Goal: Understand process/instructions: Learn about a topic

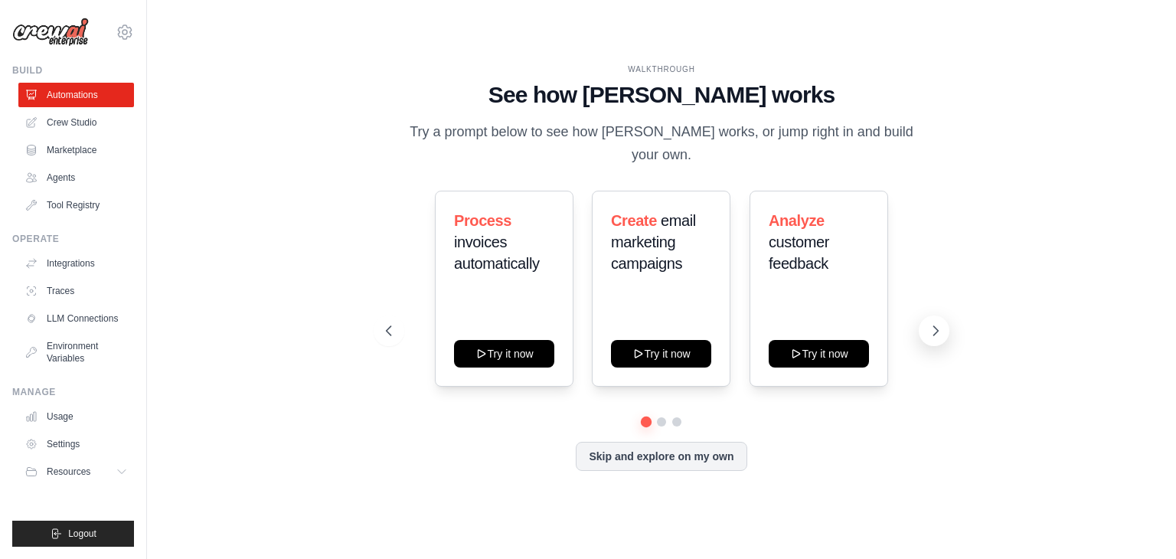
click at [934, 326] on icon at bounding box center [936, 330] width 5 height 9
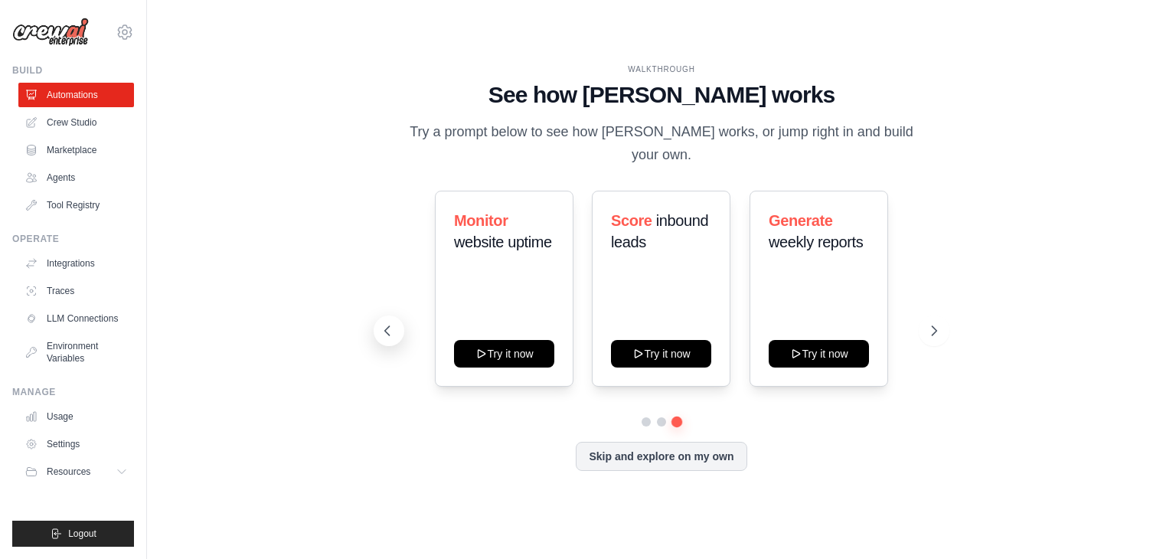
click at [388, 323] on icon at bounding box center [387, 330] width 15 height 15
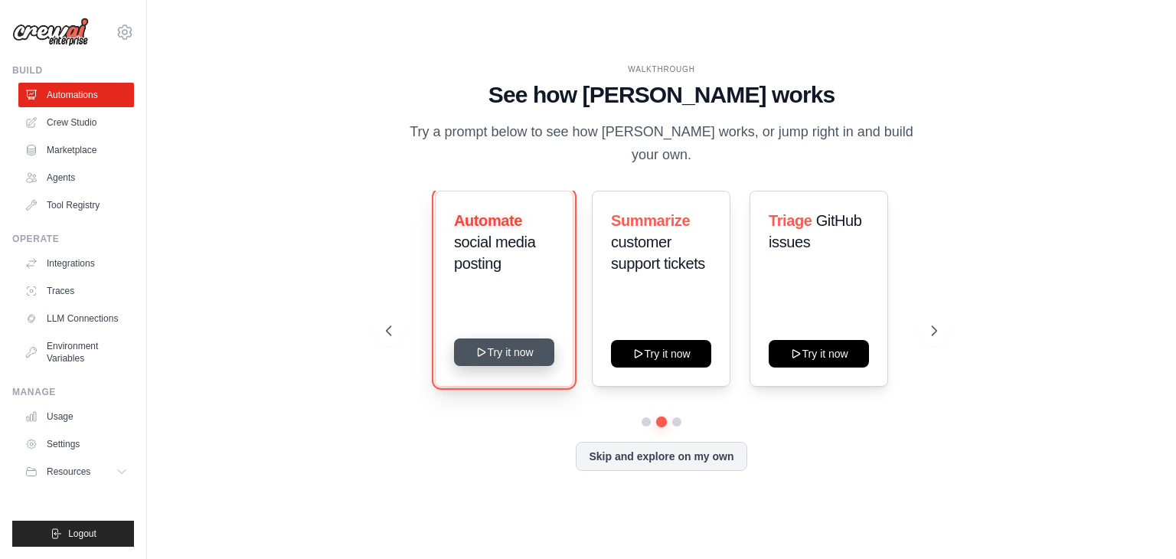
click at [491, 347] on button "Try it now" at bounding box center [504, 352] width 100 height 28
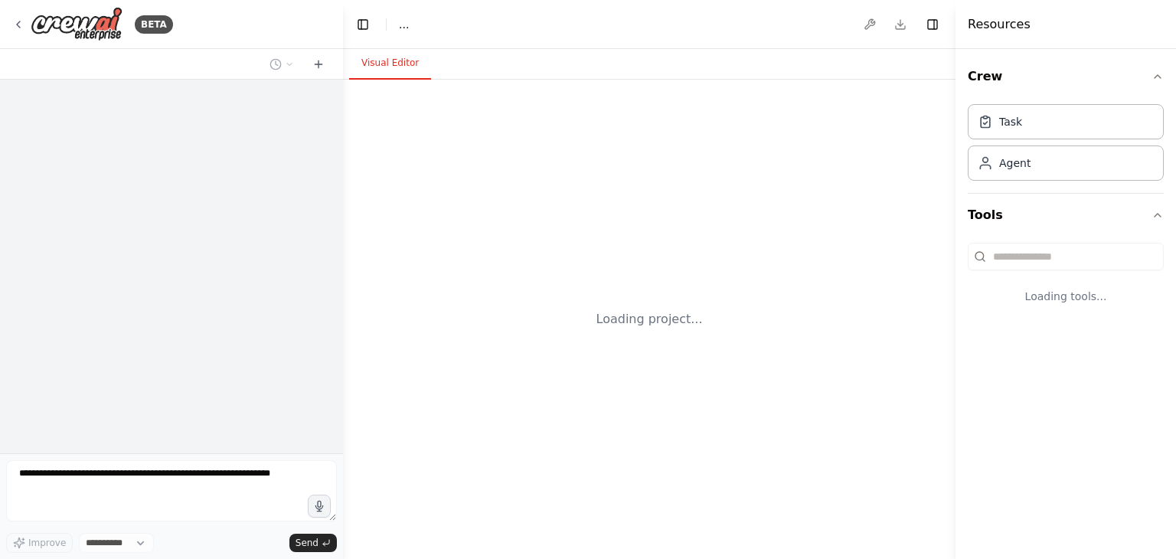
select select "****"
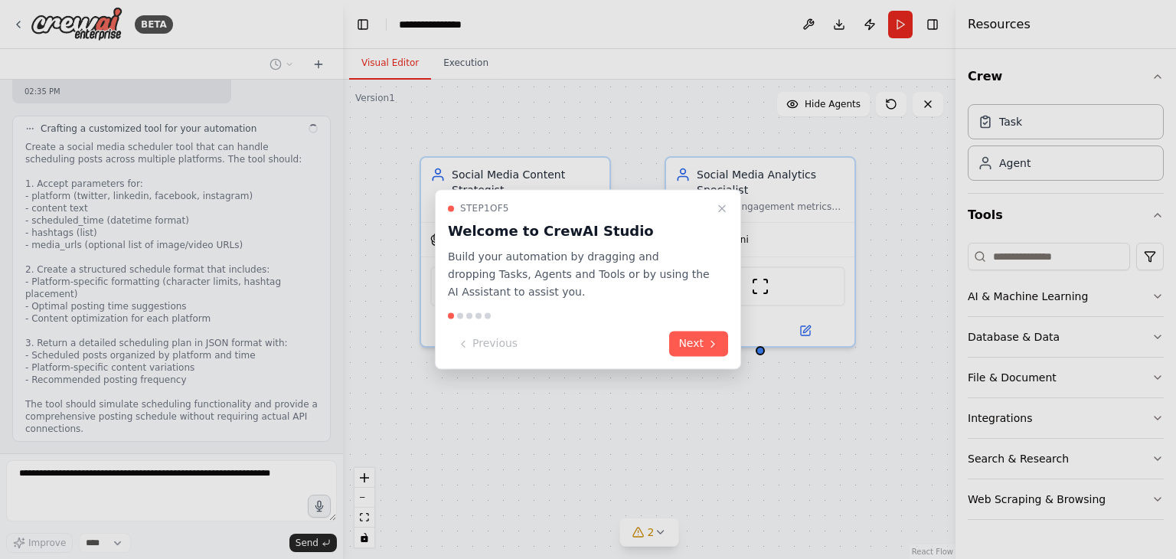
scroll to position [797, 0]
click at [706, 342] on button "Next" at bounding box center [698, 344] width 59 height 25
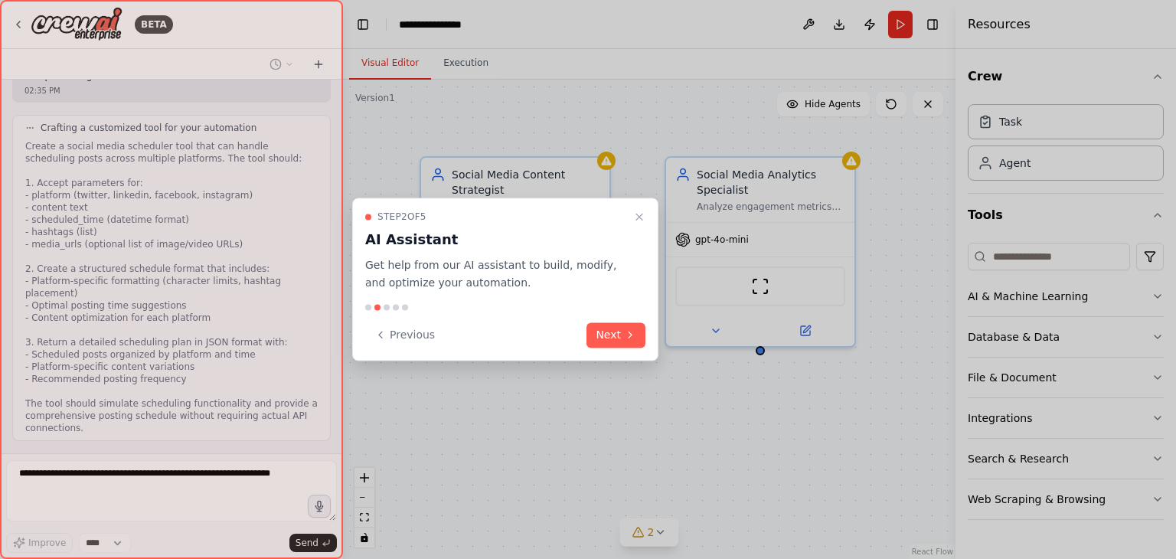
scroll to position [897, 0]
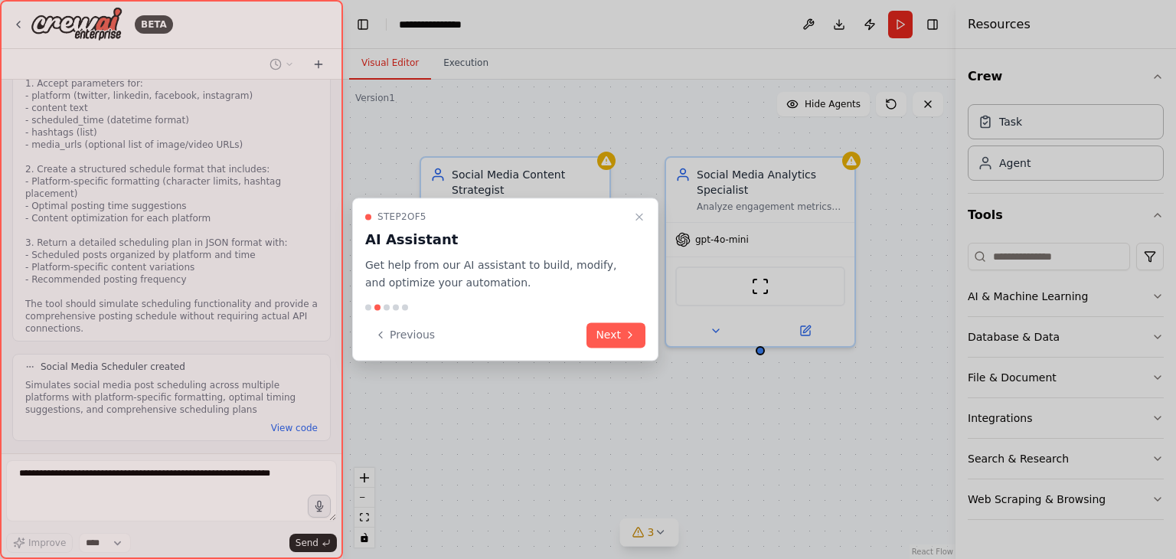
drag, startPoint x: 337, startPoint y: 391, endPoint x: 331, endPoint y: 325, distance: 66.1
click at [331, 325] on div at bounding box center [171, 279] width 343 height 559
click at [333, 358] on div at bounding box center [171, 279] width 343 height 559
click at [336, 395] on div at bounding box center [171, 279] width 343 height 559
drag, startPoint x: 336, startPoint y: 395, endPoint x: 341, endPoint y: 273, distance: 122.6
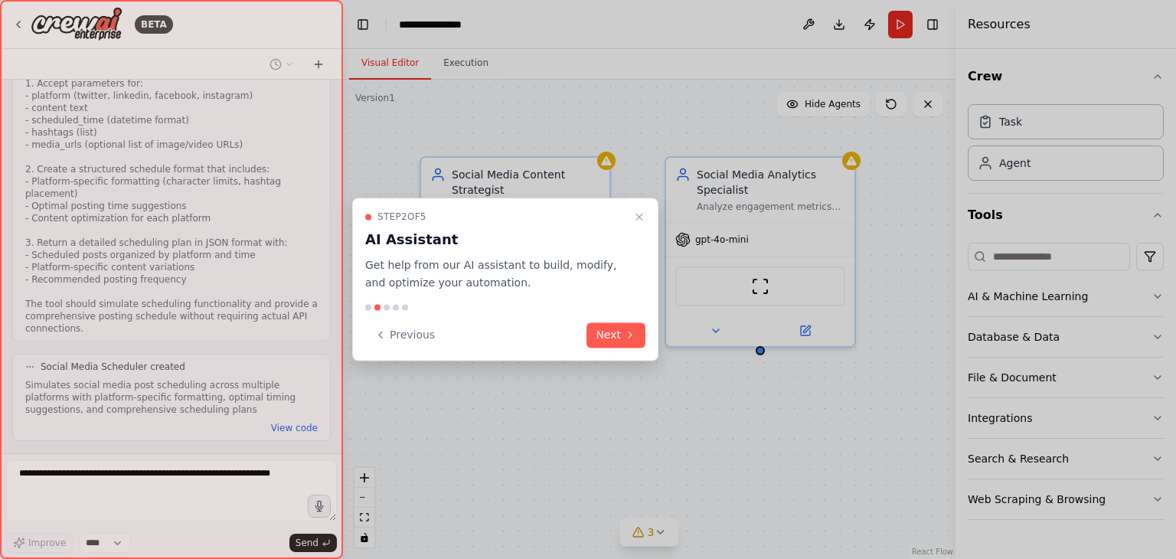
click at [341, 273] on div at bounding box center [171, 279] width 343 height 559
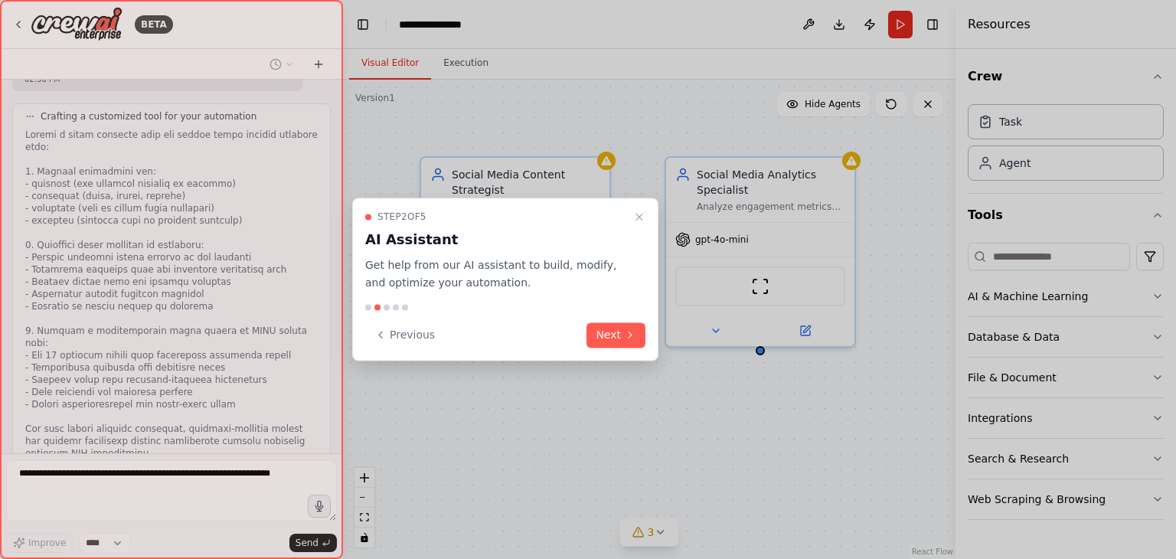
drag, startPoint x: 336, startPoint y: 375, endPoint x: 329, endPoint y: 352, distance: 24.7
click at [329, 352] on div at bounding box center [171, 279] width 343 height 559
click at [610, 337] on button "Next" at bounding box center [616, 334] width 59 height 25
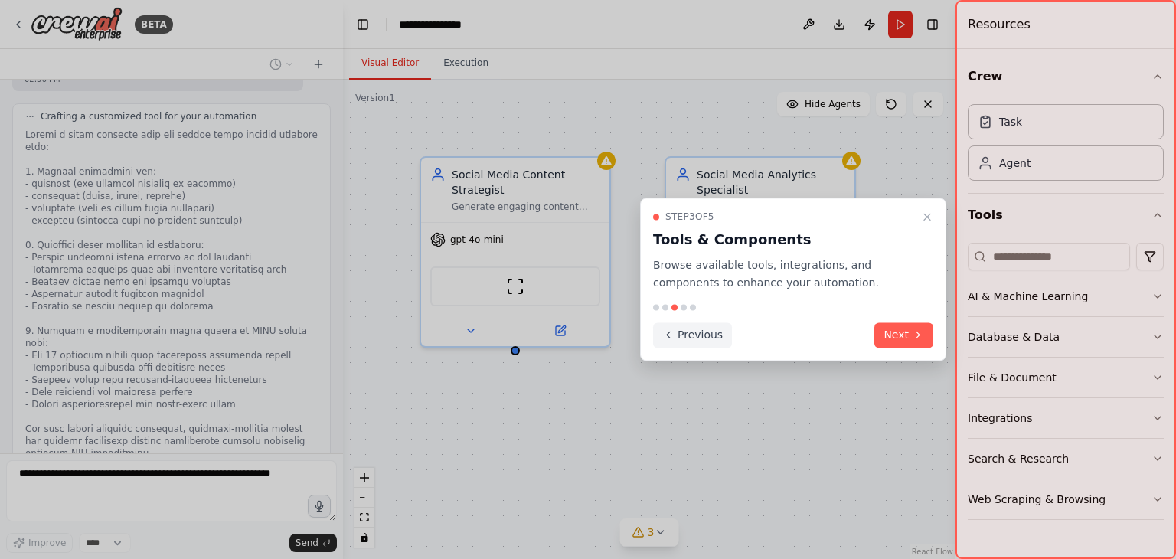
click at [674, 335] on button "Previous" at bounding box center [692, 334] width 79 height 25
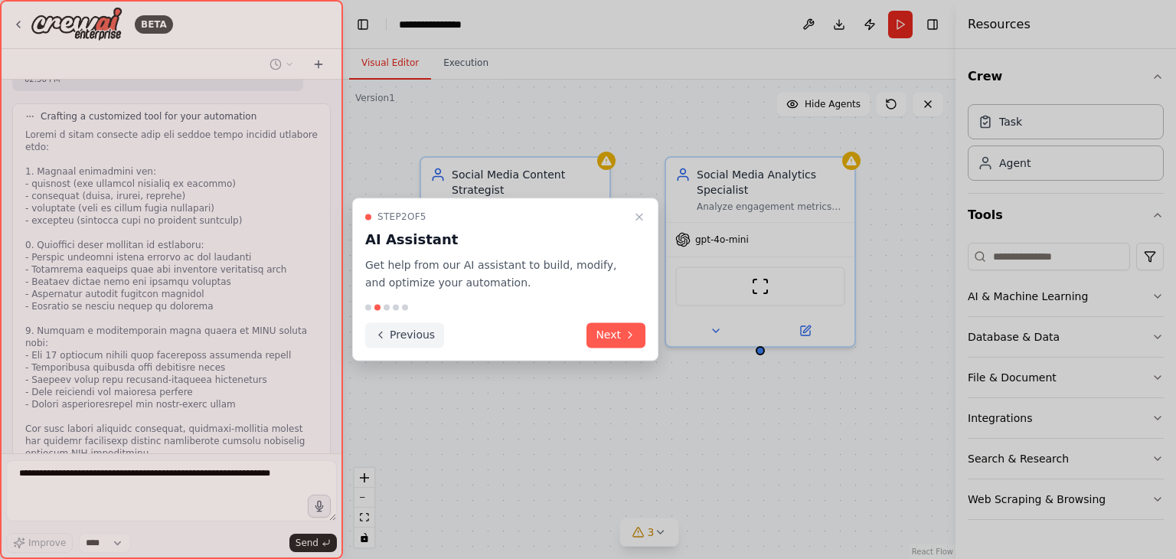
click at [404, 338] on button "Previous" at bounding box center [404, 334] width 79 height 25
click at [404, 338] on div at bounding box center [588, 279] width 1176 height 559
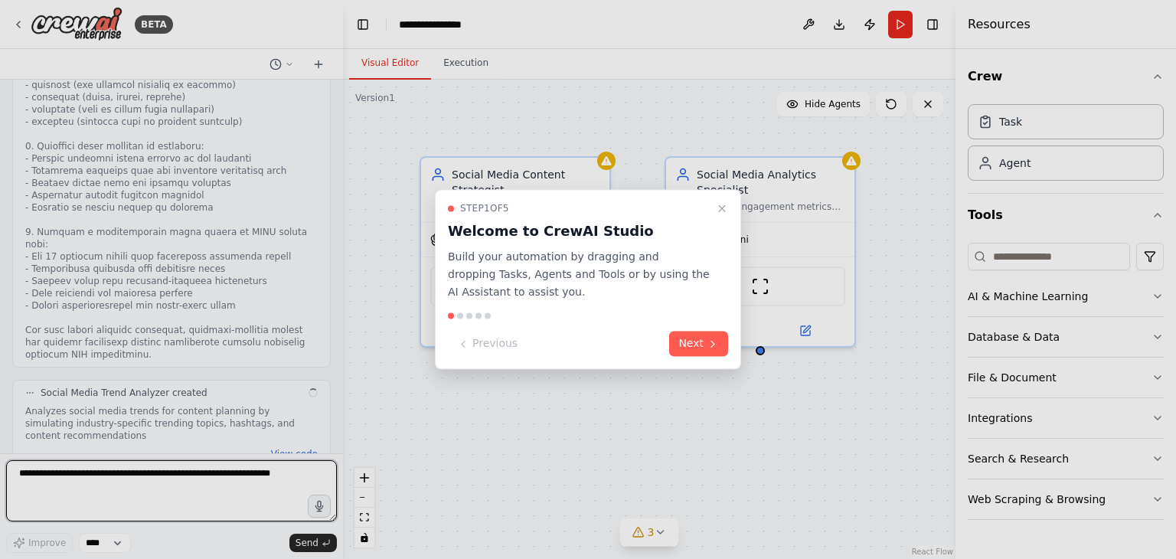
scroll to position [1357, 0]
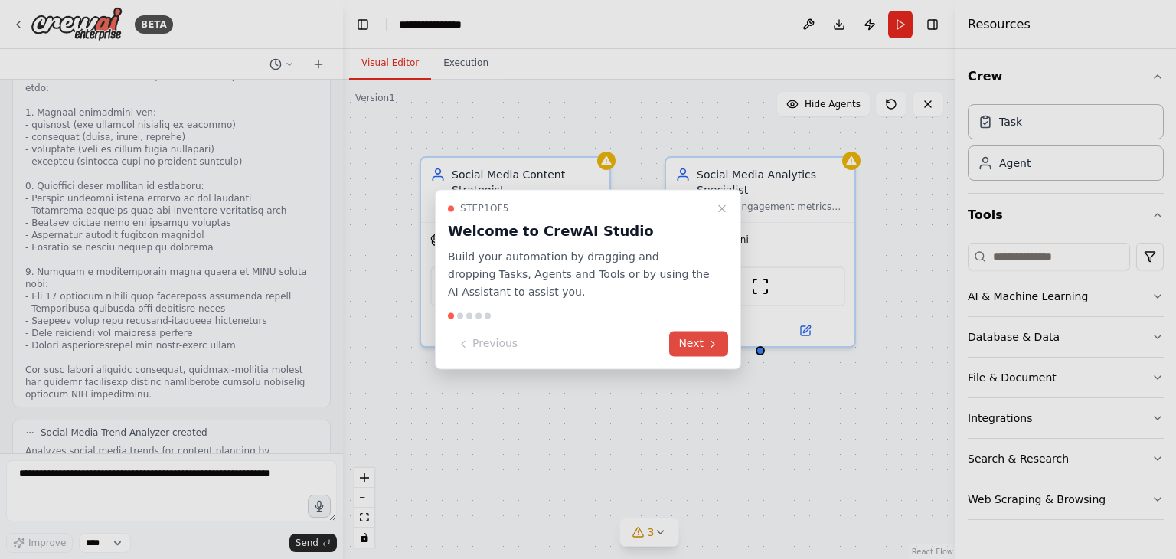
click at [689, 342] on button "Next" at bounding box center [698, 344] width 59 height 25
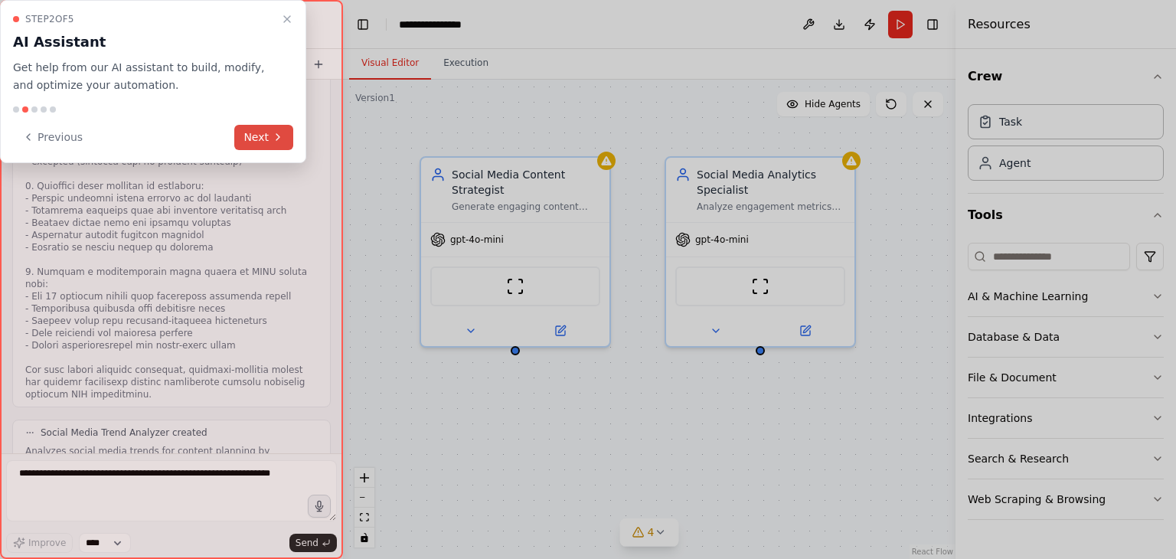
click at [279, 139] on icon at bounding box center [278, 137] width 12 height 12
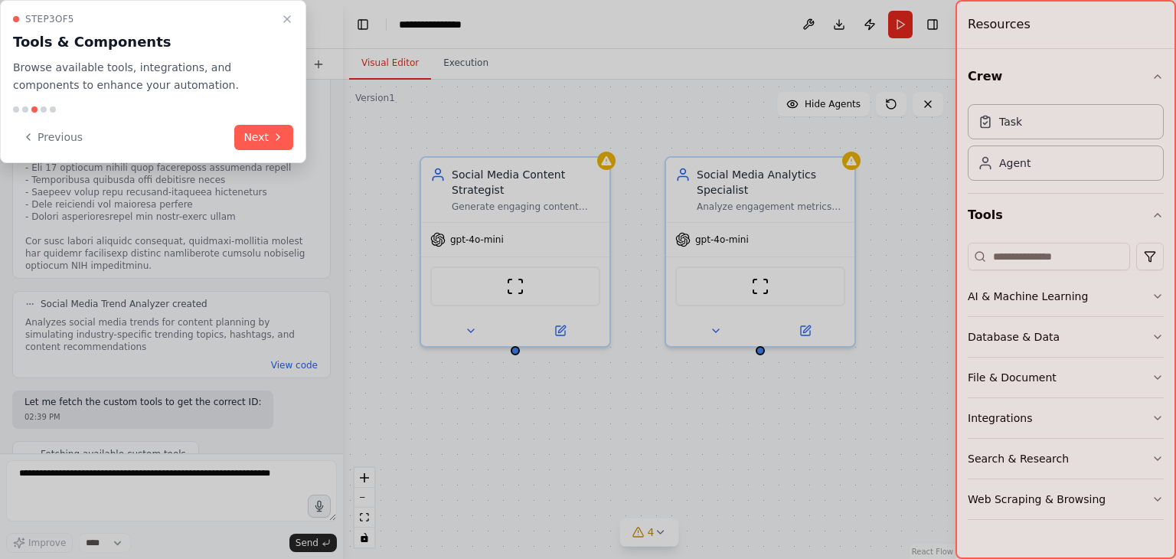
scroll to position [1575, 0]
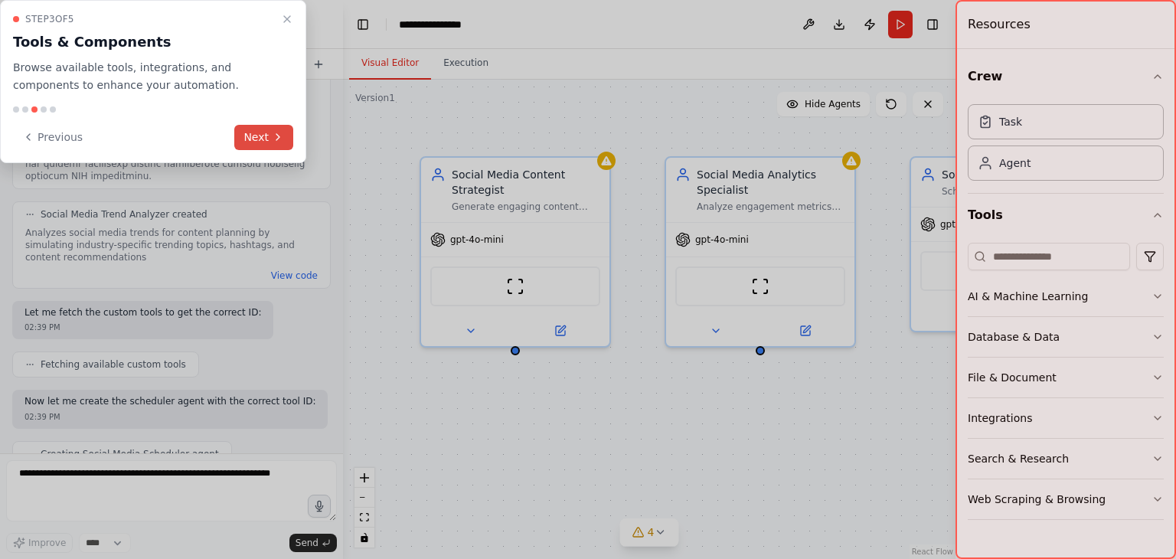
click at [277, 136] on icon at bounding box center [278, 137] width 12 height 12
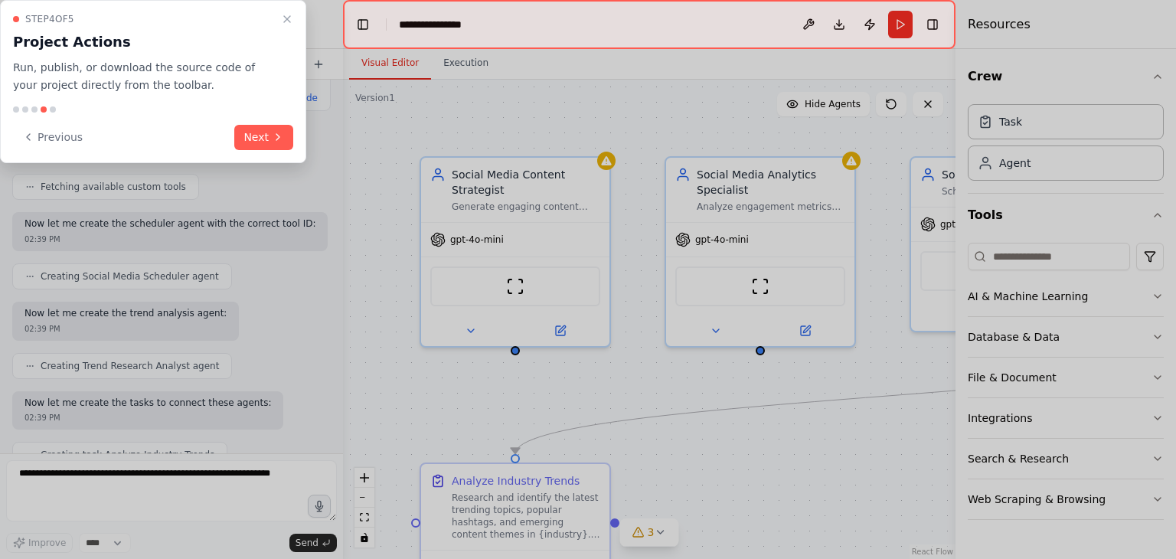
scroll to position [1791, 0]
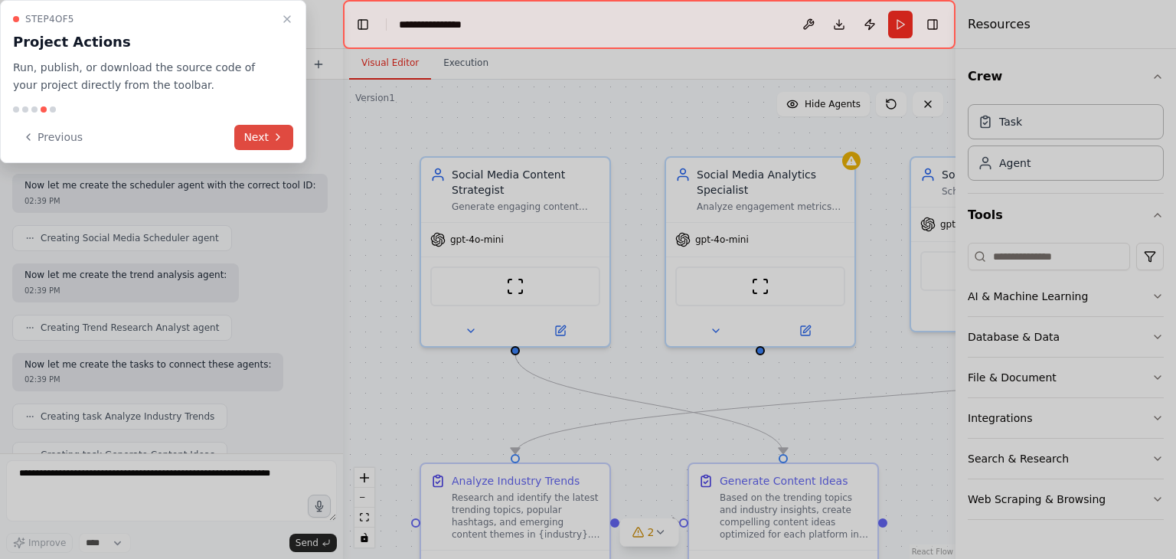
click at [275, 132] on icon at bounding box center [278, 137] width 12 height 12
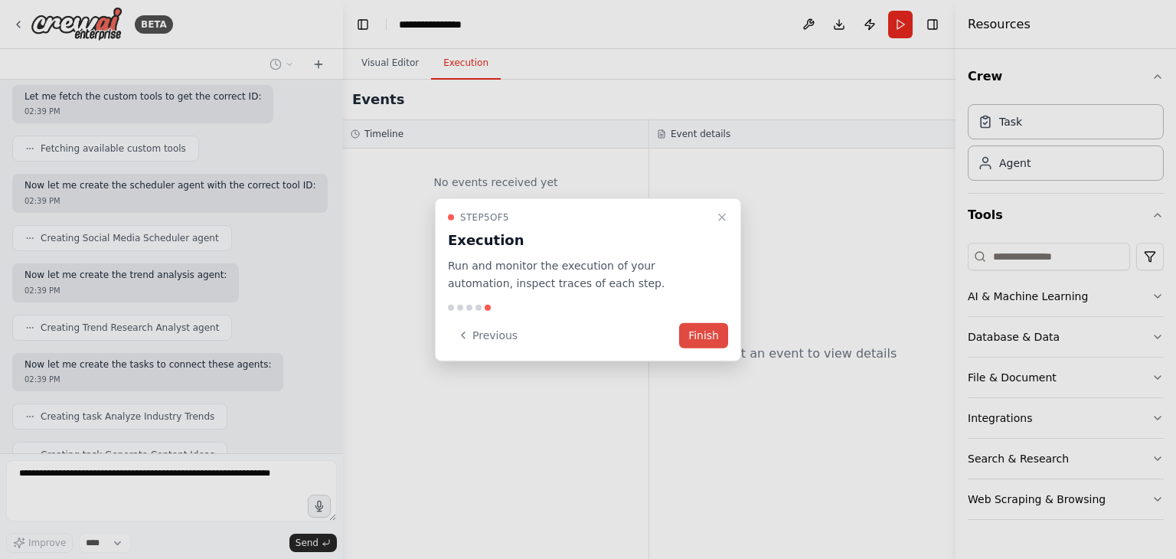
scroll to position [1829, 0]
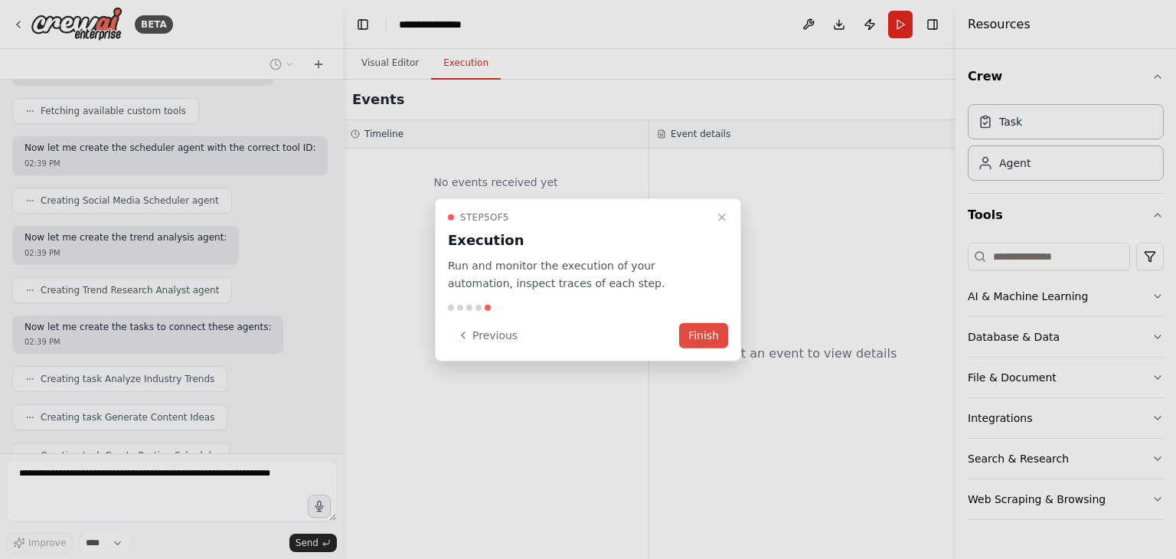
click at [708, 332] on button "Finish" at bounding box center [703, 334] width 49 height 25
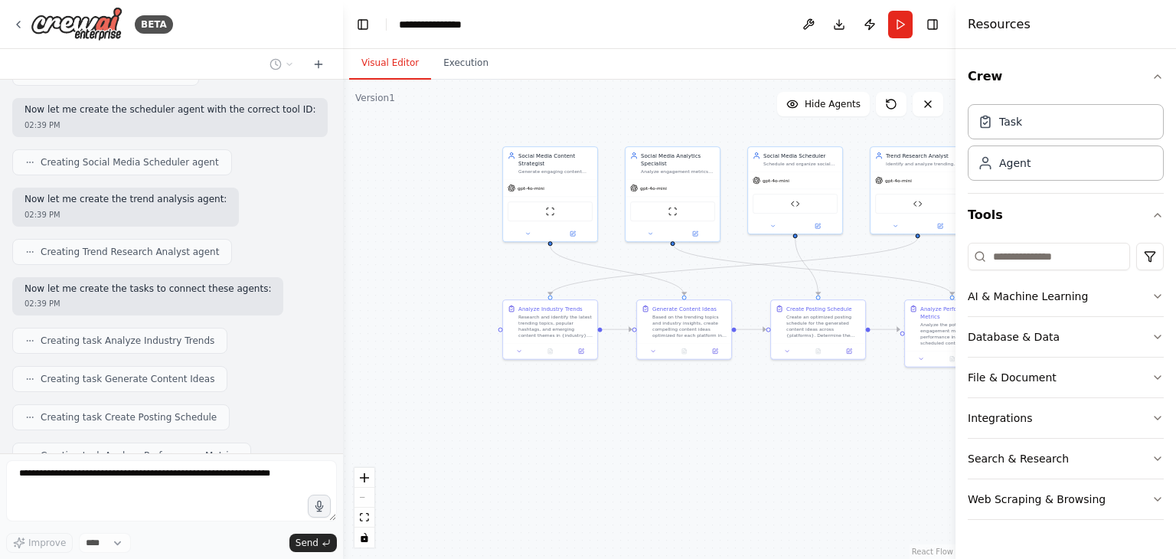
scroll to position [1956, 0]
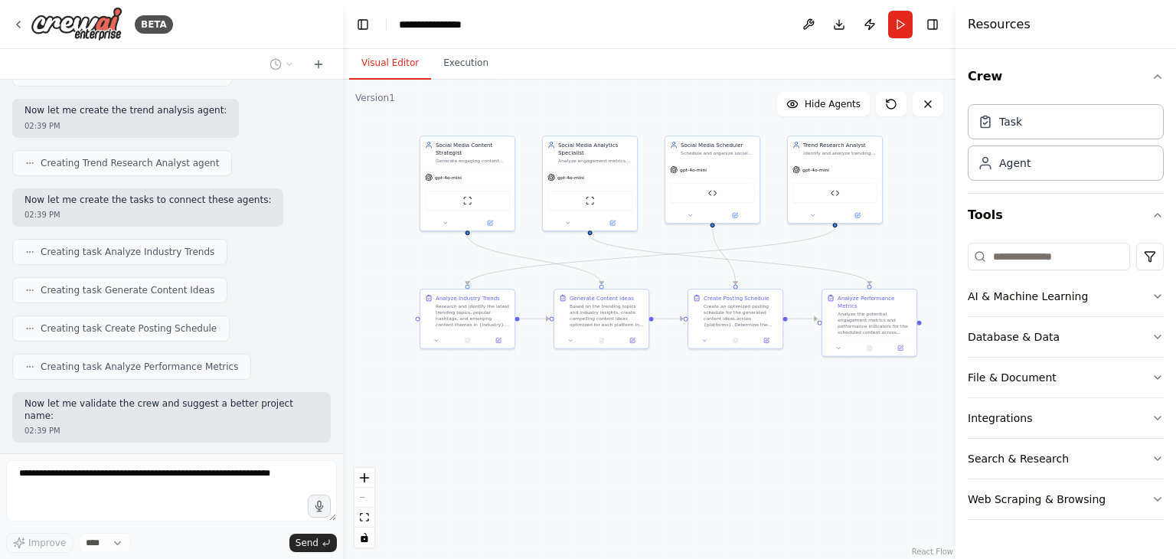
drag, startPoint x: 829, startPoint y: 427, endPoint x: 762, endPoint y: 422, distance: 67.5
click at [762, 422] on div ".deletable-edge-delete-btn { width: 20px; height: 20px; border: 0px solid #ffff…" at bounding box center [649, 319] width 613 height 479
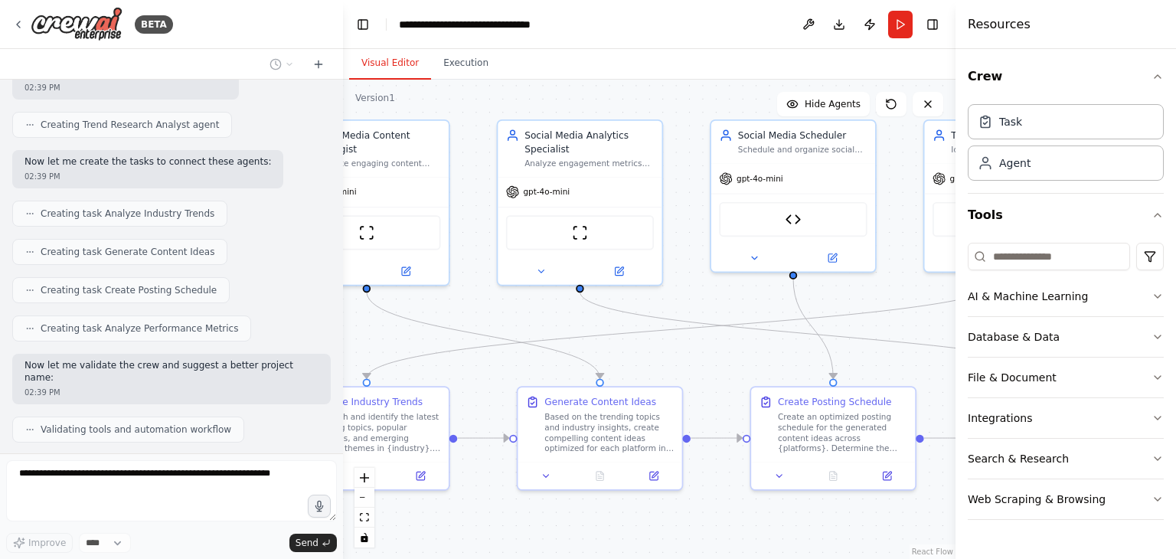
drag, startPoint x: 394, startPoint y: 234, endPoint x: 476, endPoint y: 304, distance: 108.1
click at [476, 304] on div ".deletable-edge-delete-btn { width: 20px; height: 20px; border: 0px solid #ffff…" at bounding box center [649, 319] width 613 height 479
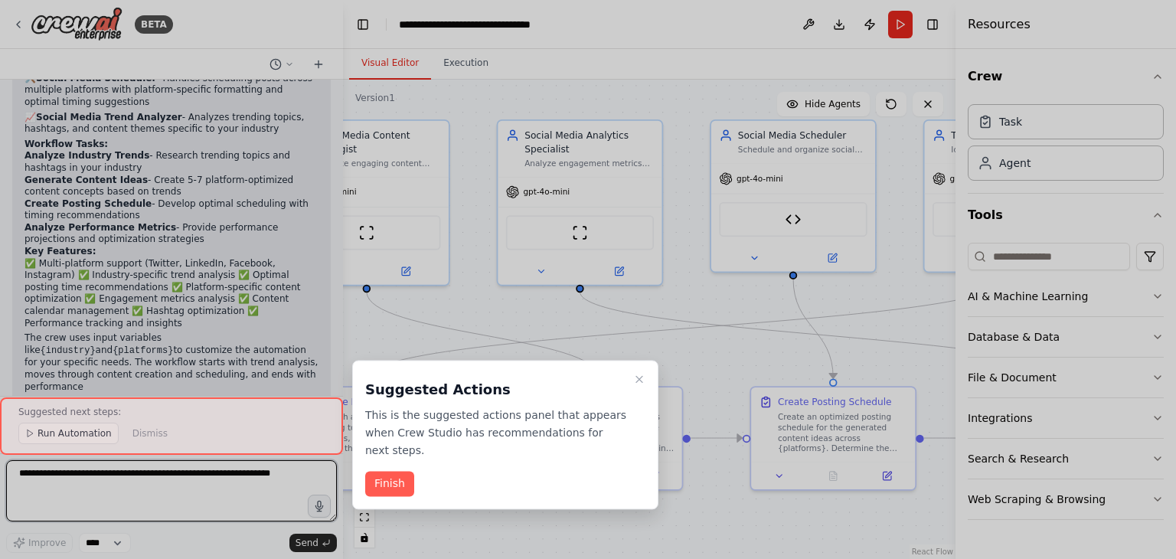
scroll to position [2616, 0]
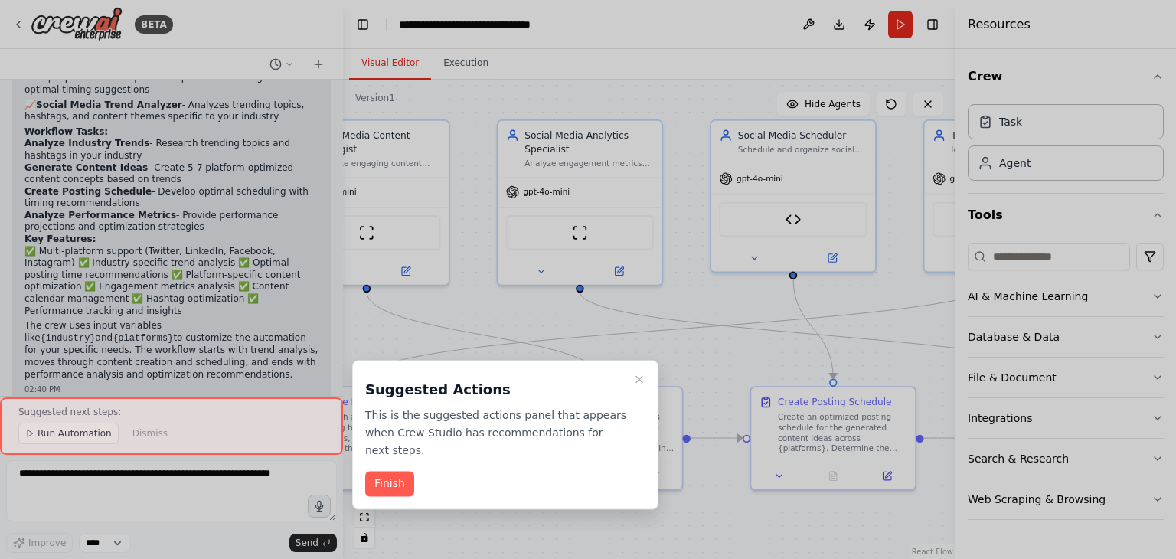
drag, startPoint x: 744, startPoint y: 355, endPoint x: 723, endPoint y: 353, distance: 21.6
click at [723, 353] on div at bounding box center [588, 279] width 1176 height 559
click at [405, 472] on button "Finish" at bounding box center [389, 484] width 49 height 25
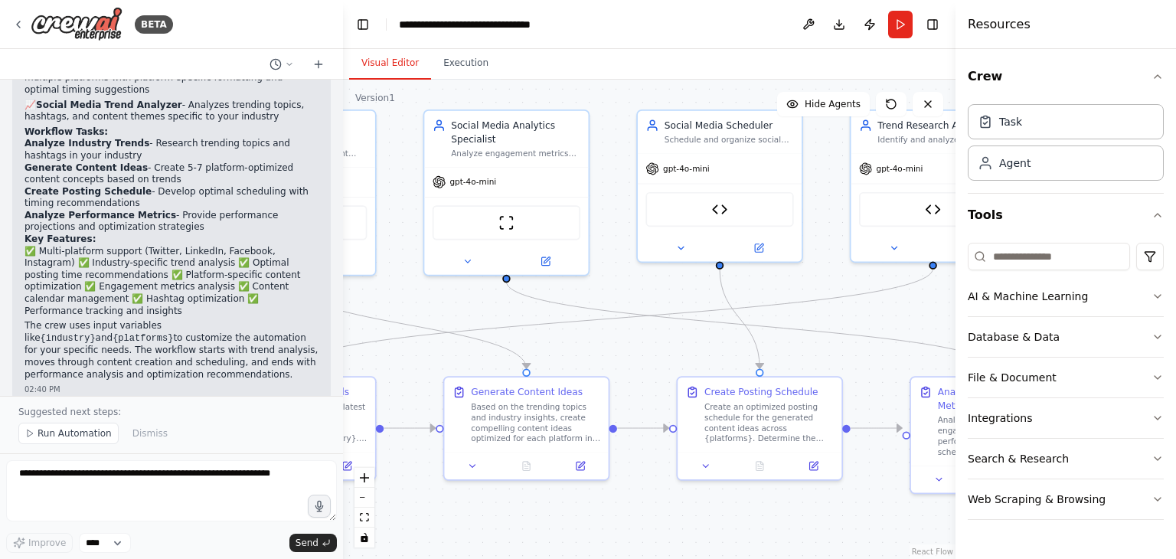
drag, startPoint x: 726, startPoint y: 362, endPoint x: 553, endPoint y: 350, distance: 173.5
click at [553, 350] on div ".deletable-edge-delete-btn { width: 20px; height: 20px; border: 0px solid #ffff…" at bounding box center [649, 319] width 613 height 479
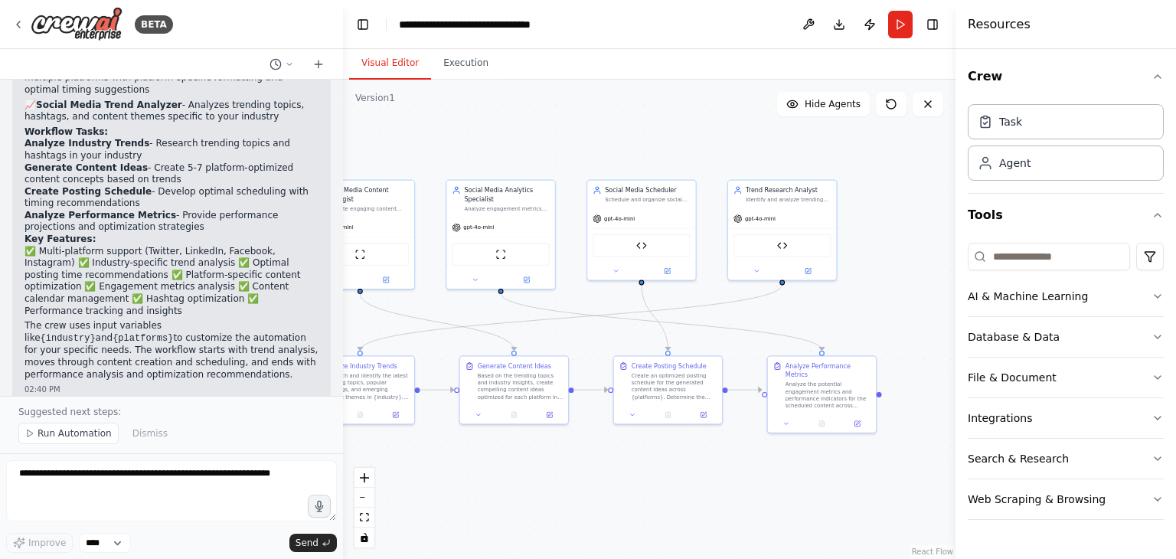
click at [595, 163] on div ".deletable-edge-delete-btn { width: 20px; height: 20px; border: 0px solid #ffff…" at bounding box center [649, 319] width 613 height 479
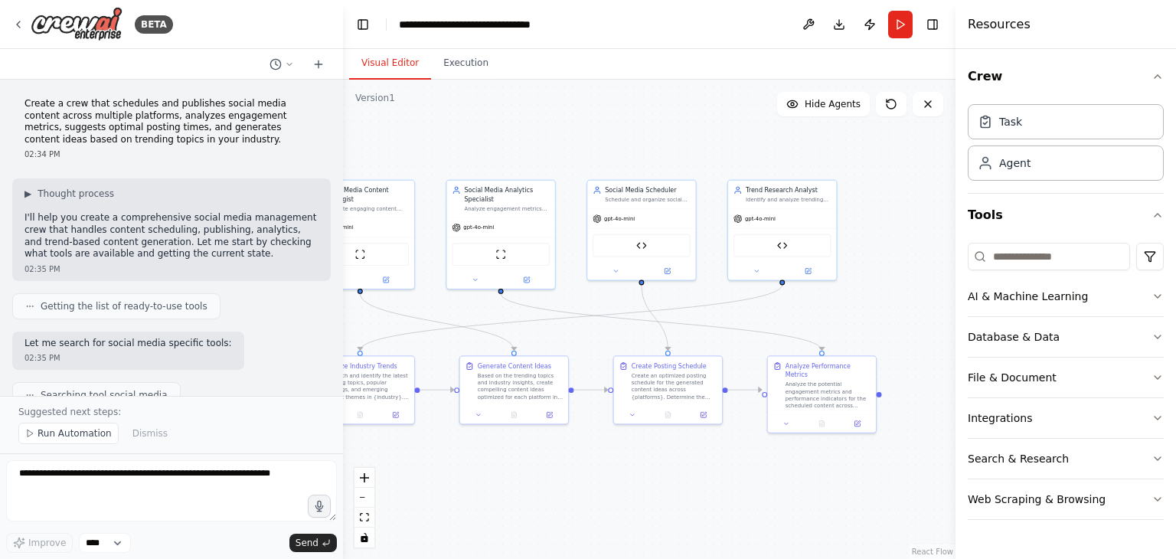
scroll to position [77, 0]
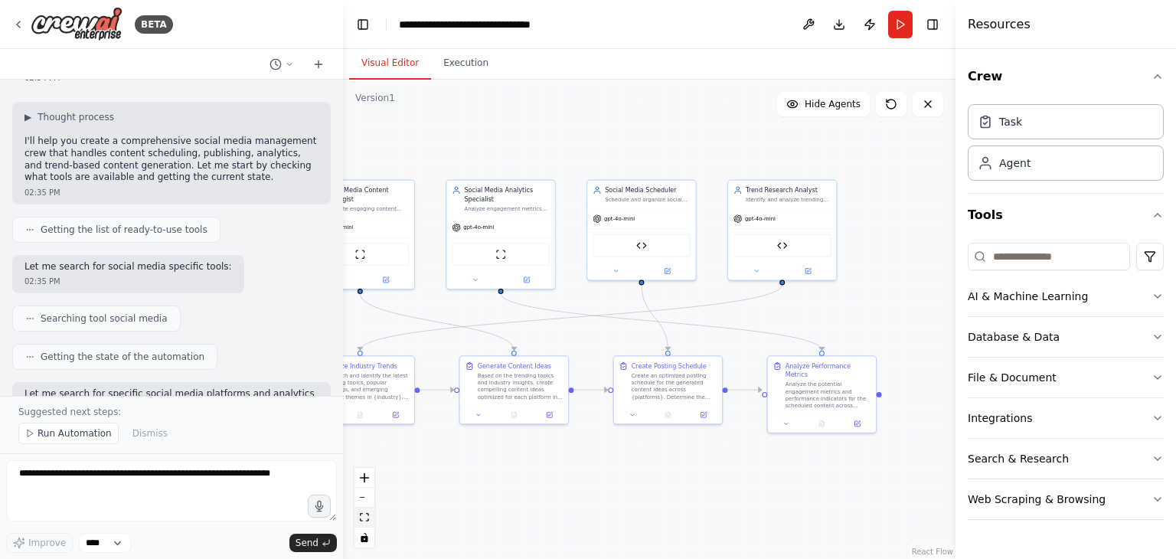
click at [362, 522] on button "fit view" at bounding box center [365, 518] width 20 height 20
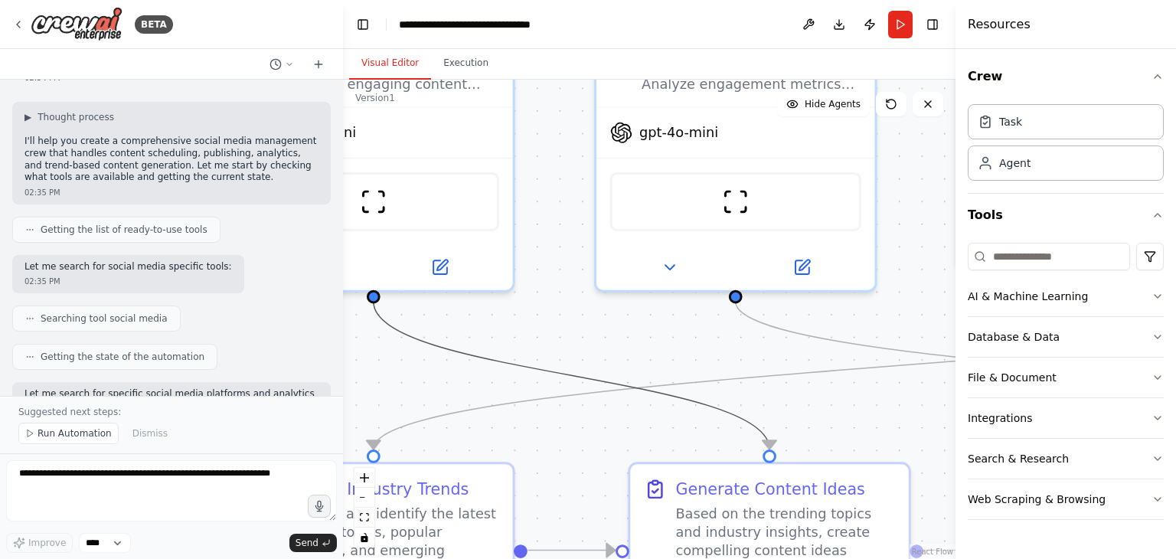
drag, startPoint x: 450, startPoint y: 340, endPoint x: 584, endPoint y: 443, distance: 169.3
click at [584, 443] on div ".deletable-edge-delete-btn { width: 20px; height: 20px; border: 0px solid #ffff…" at bounding box center [649, 319] width 613 height 479
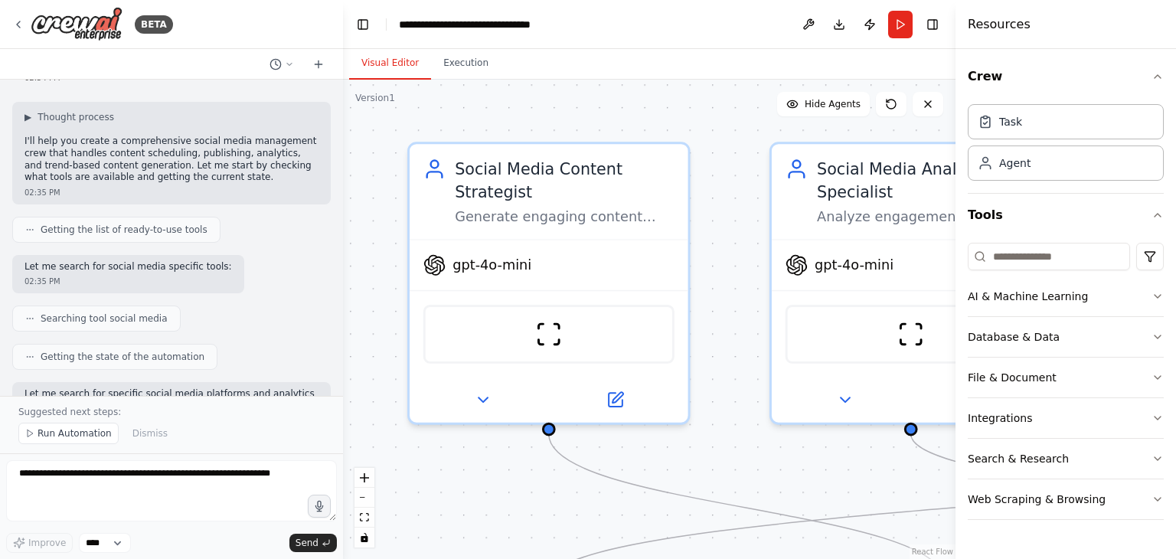
drag, startPoint x: 522, startPoint y: 318, endPoint x: 697, endPoint y: 450, distance: 219.8
click at [697, 450] on div ".deletable-edge-delete-btn { width: 20px; height: 20px; border: 0px solid #ffff…" at bounding box center [649, 319] width 613 height 479
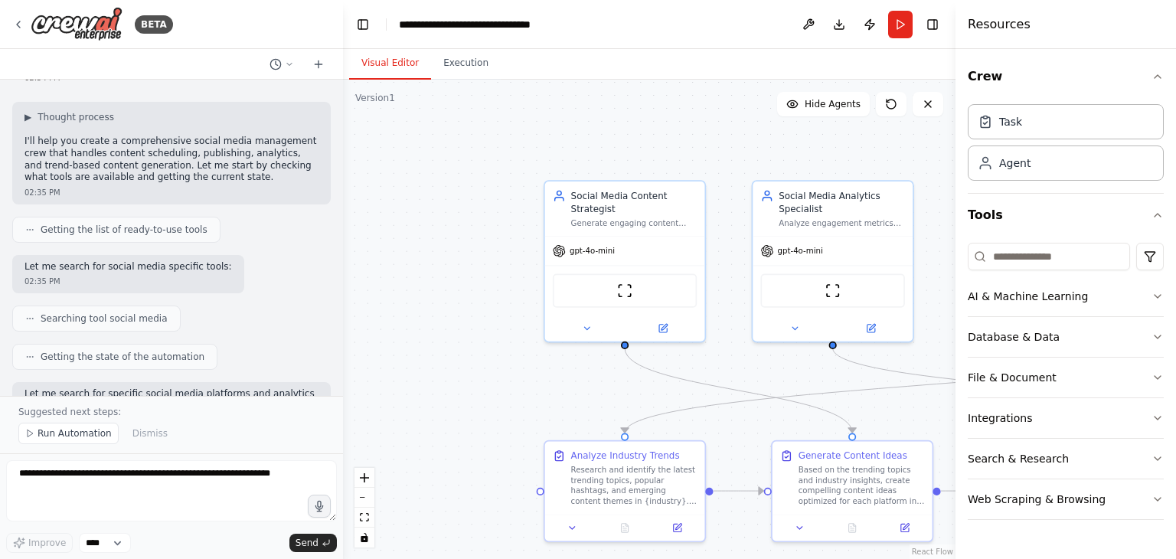
click at [819, 158] on div ".deletable-edge-delete-btn { width: 20px; height: 20px; border: 0px solid #ffff…" at bounding box center [649, 319] width 613 height 479
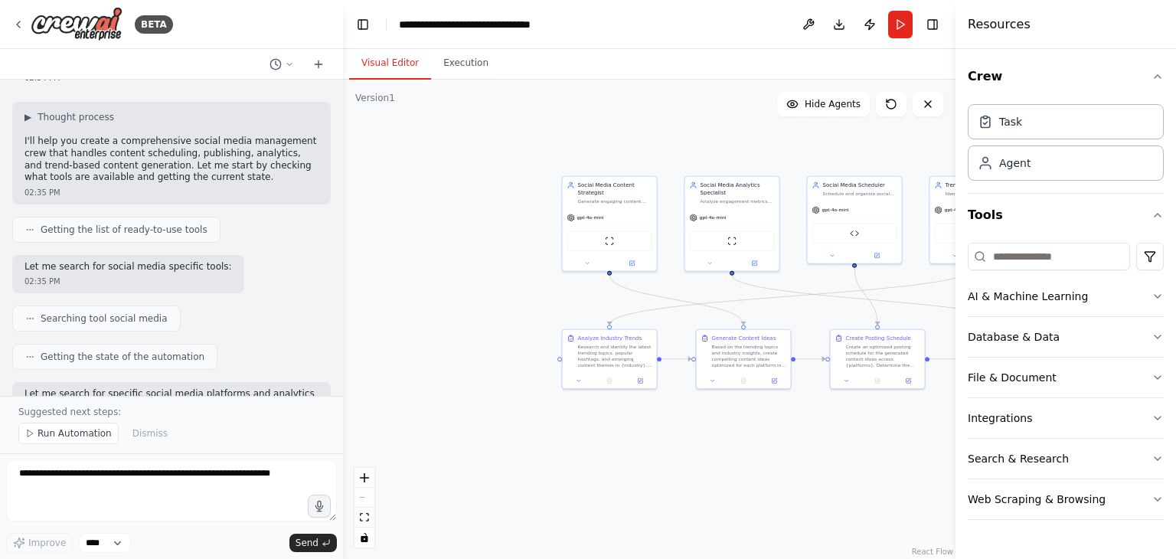
drag, startPoint x: 435, startPoint y: 288, endPoint x: 395, endPoint y: 283, distance: 40.2
click at [396, 283] on div ".deletable-edge-delete-btn { width: 20px; height: 20px; border: 0px solid #ffff…" at bounding box center [649, 319] width 613 height 479
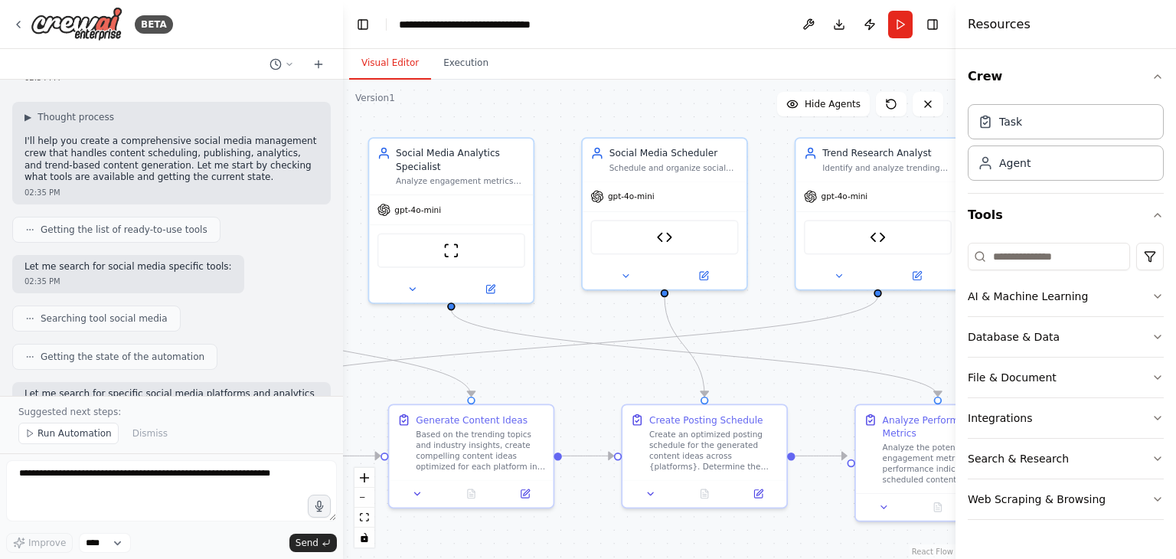
drag, startPoint x: 683, startPoint y: 277, endPoint x: 597, endPoint y: 319, distance: 95.6
click at [597, 319] on div ".deletable-edge-delete-btn { width: 20px; height: 20px; border: 0px solid #ffff…" at bounding box center [649, 319] width 613 height 479
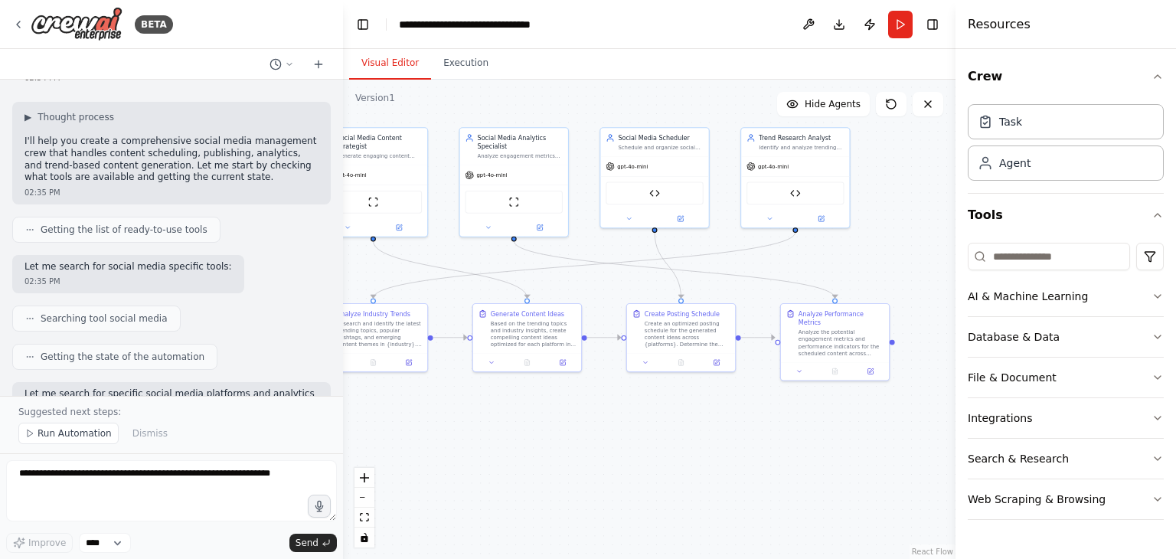
drag, startPoint x: 576, startPoint y: 252, endPoint x: 603, endPoint y: 252, distance: 27.6
click at [603, 252] on div ".deletable-edge-delete-btn { width: 20px; height: 20px; border: 0px solid #ffff…" at bounding box center [649, 319] width 613 height 479
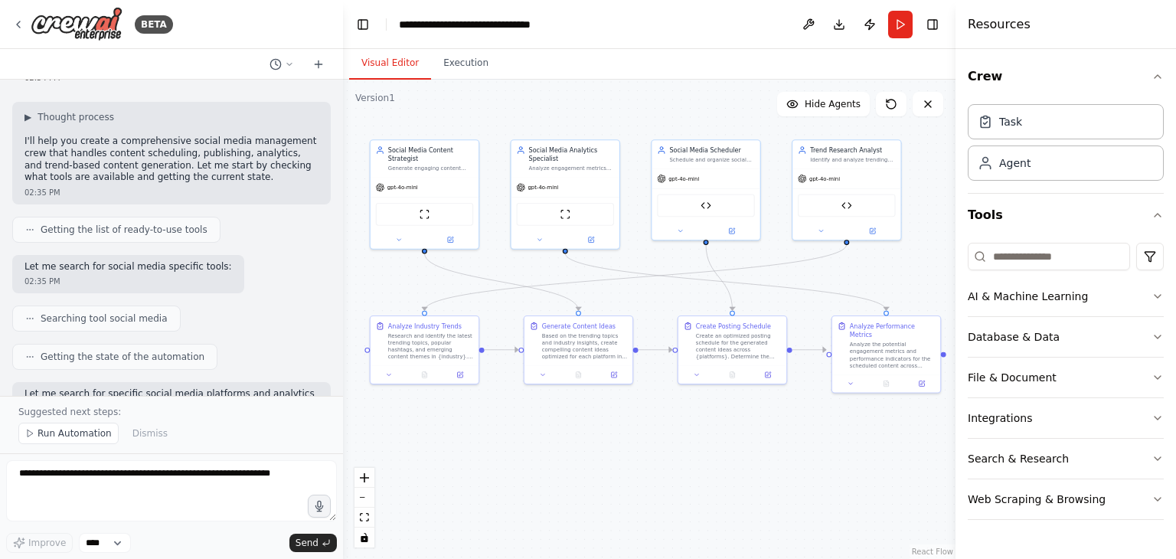
drag, startPoint x: 603, startPoint y: 252, endPoint x: 649, endPoint y: 263, distance: 46.6
click at [649, 263] on div ".deletable-edge-delete-btn { width: 20px; height: 20px; border: 0px solid #ffff…" at bounding box center [649, 319] width 613 height 479
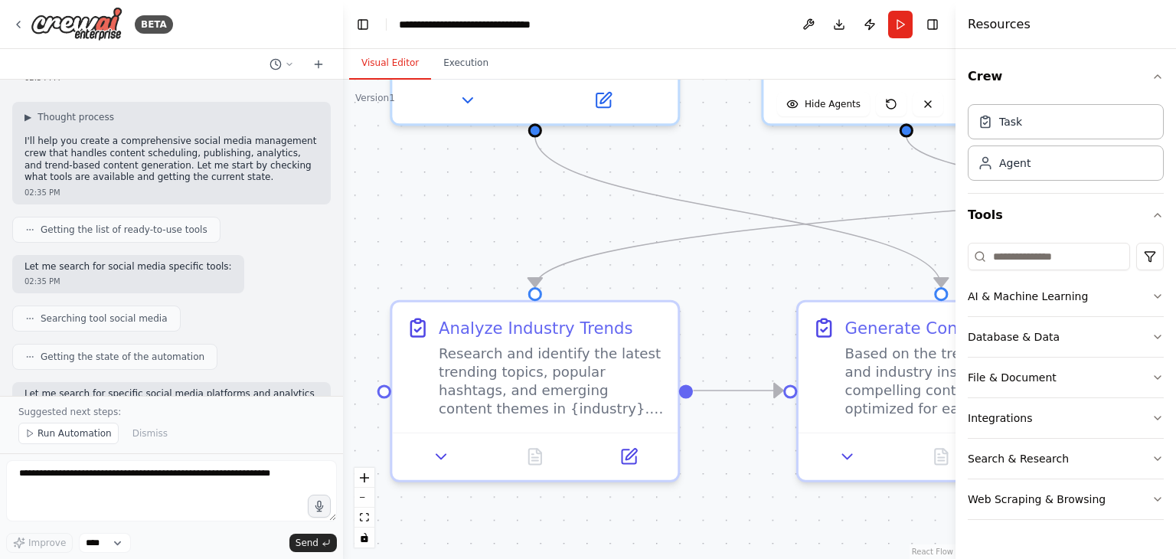
drag, startPoint x: 431, startPoint y: 267, endPoint x: 520, endPoint y: 216, distance: 102.6
click at [520, 216] on div ".deletable-edge-delete-btn { width: 20px; height: 20px; border: 0px solid #ffff…" at bounding box center [649, 319] width 613 height 479
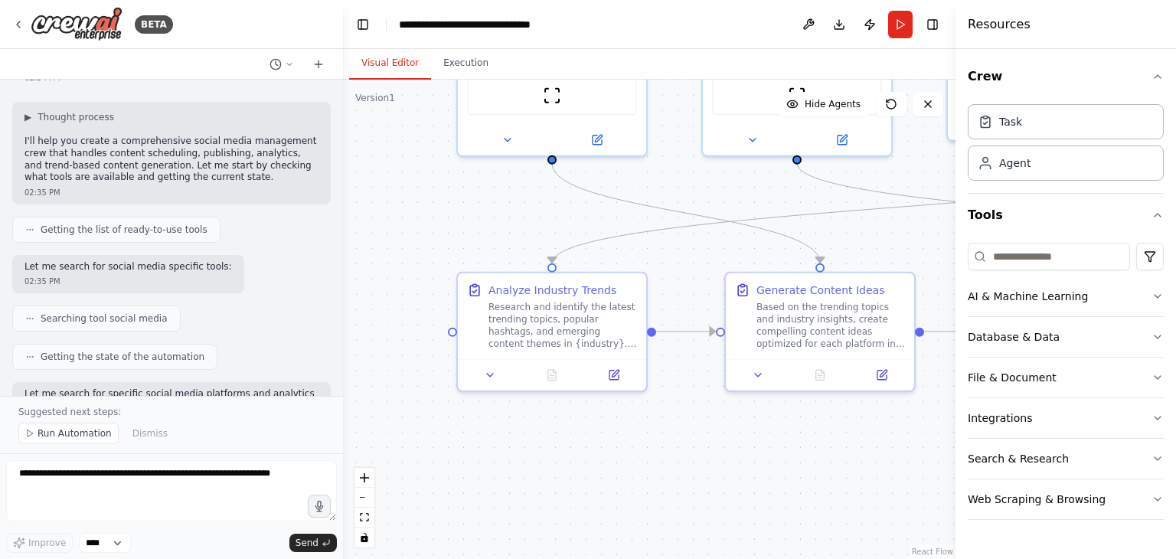
drag, startPoint x: 555, startPoint y: 229, endPoint x: 563, endPoint y: 231, distance: 7.8
click at [554, 228] on div ".deletable-edge-delete-btn { width: 20px; height: 20px; border: 0px solid #ffff…" at bounding box center [649, 319] width 613 height 479
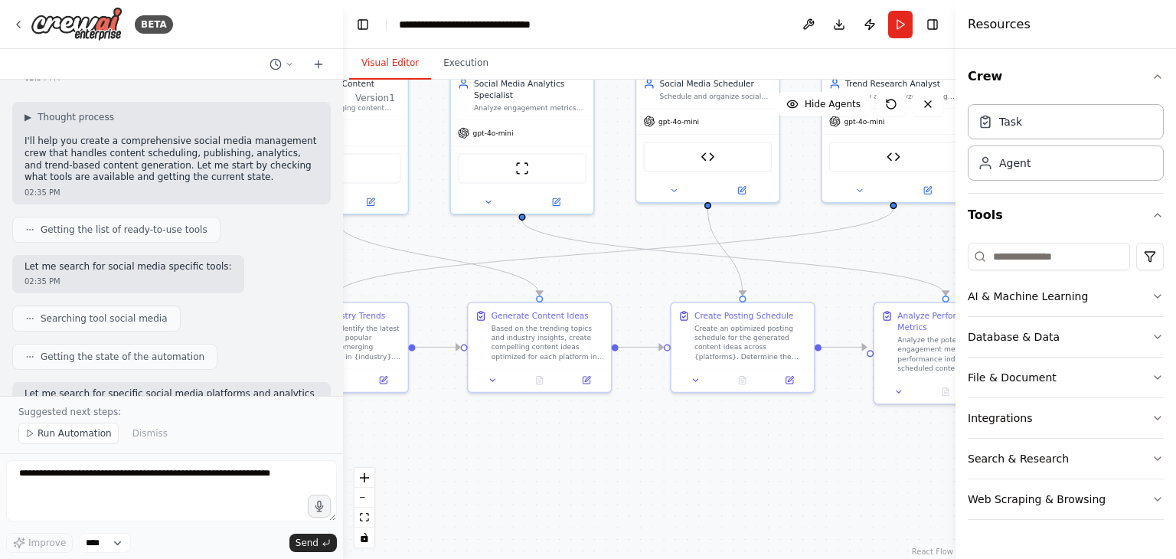
drag, startPoint x: 761, startPoint y: 195, endPoint x: 518, endPoint y: 244, distance: 247.5
click at [518, 244] on div ".deletable-edge-delete-btn { width: 20px; height: 20px; border: 0px solid #ffff…" at bounding box center [649, 319] width 613 height 479
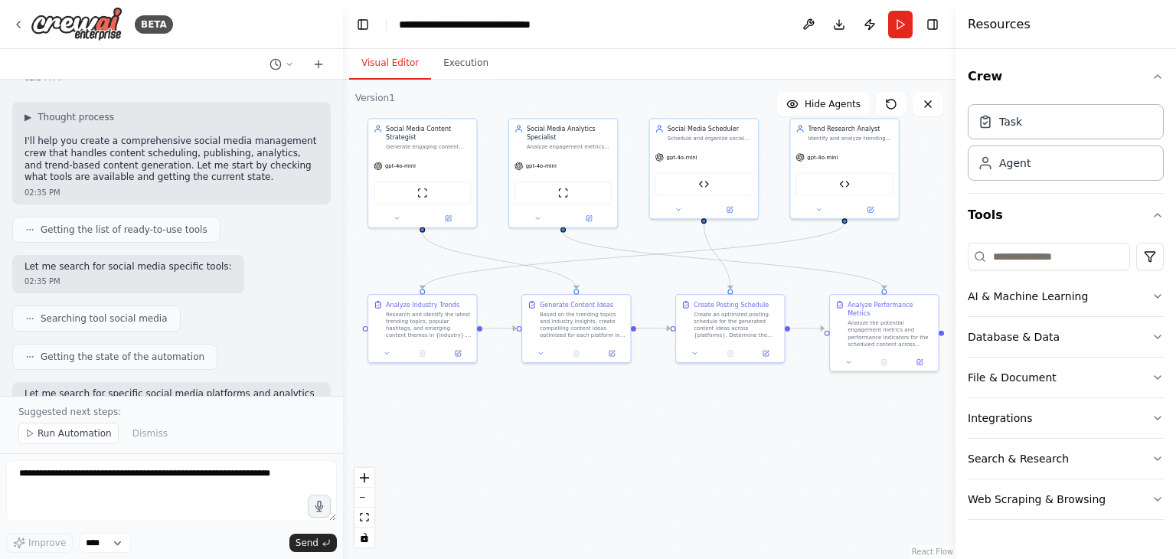
drag, startPoint x: 857, startPoint y: 257, endPoint x: 811, endPoint y: 267, distance: 47.0
click at [811, 267] on div ".deletable-edge-delete-btn { width: 20px; height: 20px; border: 0px solid #ffff…" at bounding box center [649, 319] width 613 height 479
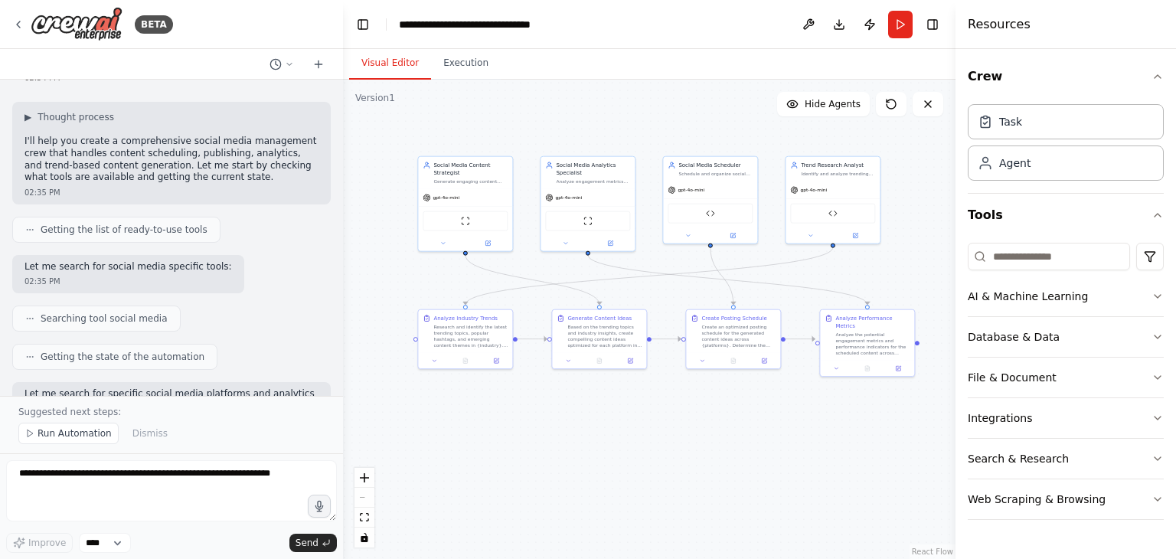
drag, startPoint x: 622, startPoint y: 272, endPoint x: 680, endPoint y: 280, distance: 58.7
click at [680, 280] on div ".deletable-edge-delete-btn { width: 20px; height: 20px; border: 0px solid #ffff…" at bounding box center [649, 319] width 613 height 479
drag, startPoint x: 801, startPoint y: 439, endPoint x: 793, endPoint y: 442, distance: 8.2
click at [793, 442] on div ".deletable-edge-delete-btn { width: 20px; height: 20px; border: 0px solid #ffff…" at bounding box center [649, 319] width 613 height 479
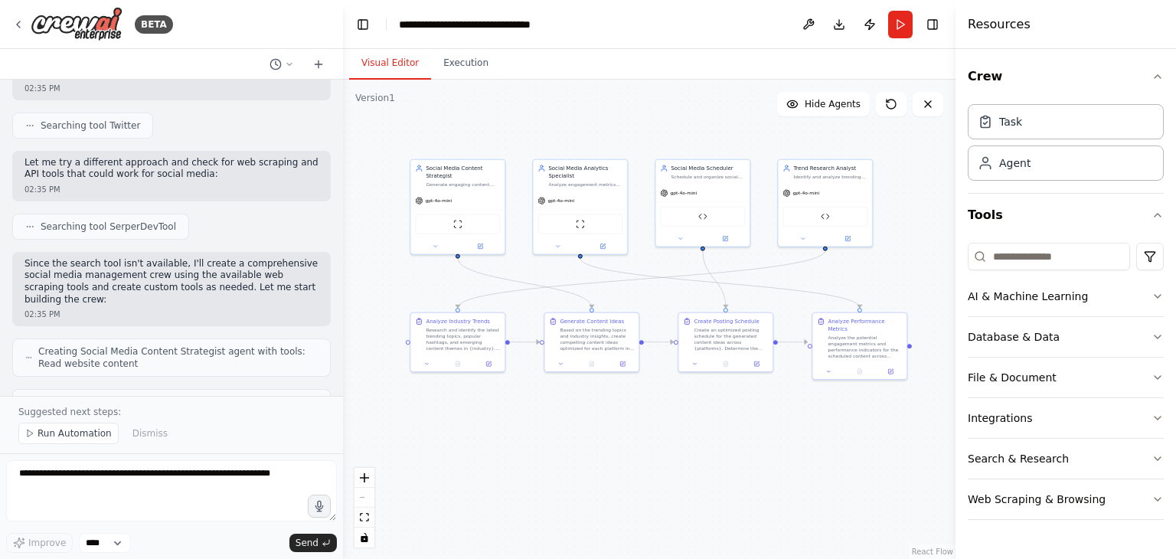
scroll to position [383, 0]
